Goal: Information Seeking & Learning: Find specific fact

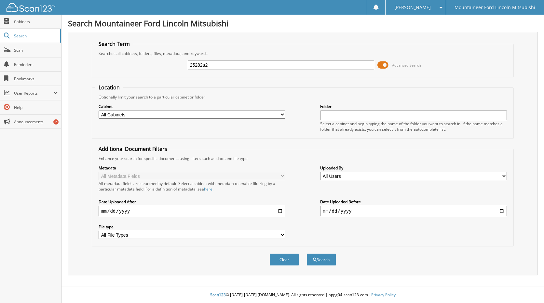
type input "25282a2"
click at [307, 254] on button "Search" at bounding box center [321, 260] width 29 height 12
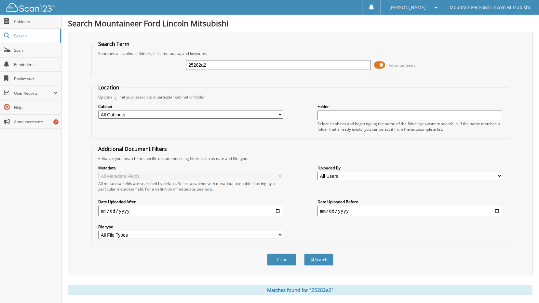
click at [384, 63] on span at bounding box center [379, 65] width 11 height 10
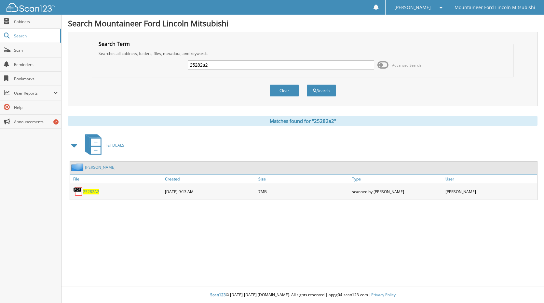
click at [92, 192] on span "25282A2" at bounding box center [91, 192] width 16 height 6
click at [97, 193] on span "25282A2" at bounding box center [91, 192] width 16 height 6
